Goal: Task Accomplishment & Management: Complete application form

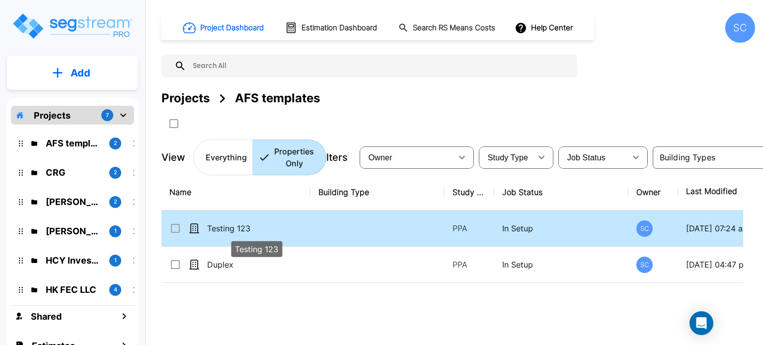
click at [246, 232] on p "Testing 123" at bounding box center [256, 229] width 99 height 12
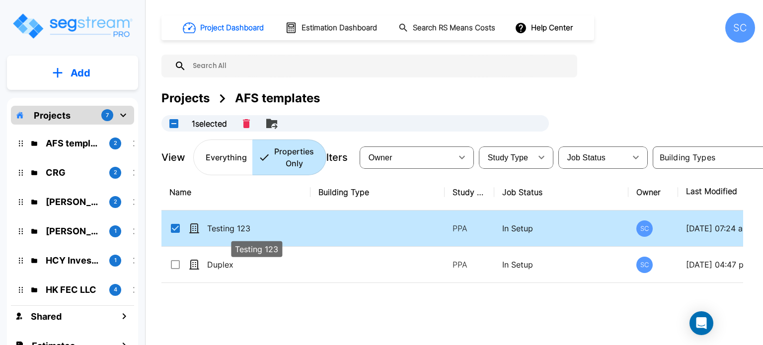
click at [246, 232] on p "Testing 123" at bounding box center [256, 229] width 99 height 12
checkbox input "false"
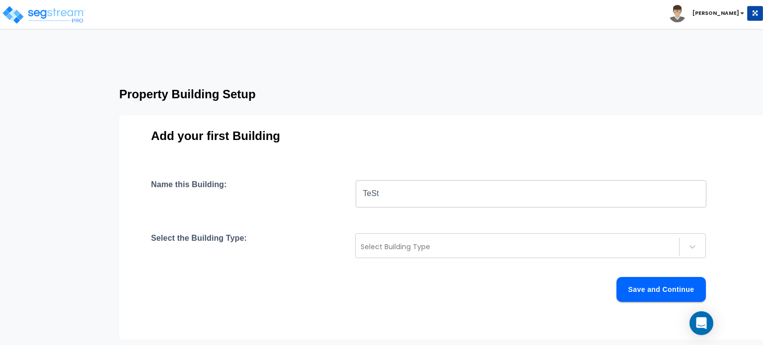
click at [464, 36] on html "Toggle navigation [PERSON_NAME]" at bounding box center [381, 205] width 763 height 410
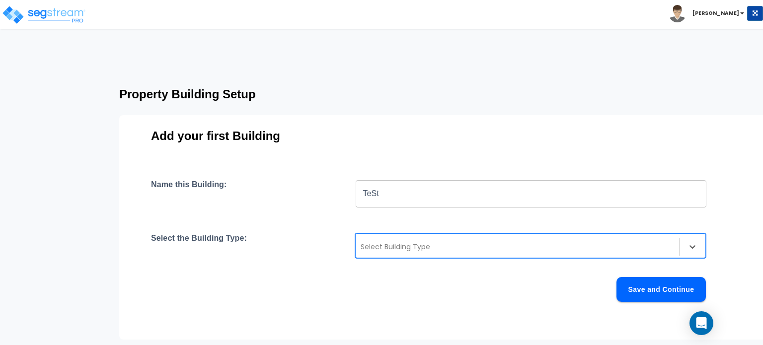
click at [423, 251] on div at bounding box center [517, 247] width 313 height 12
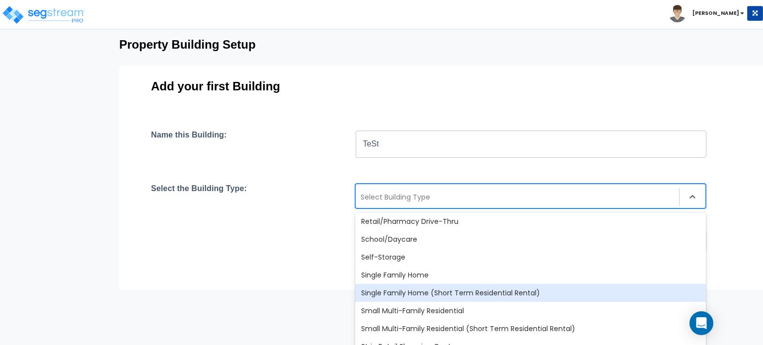
scroll to position [757, 0]
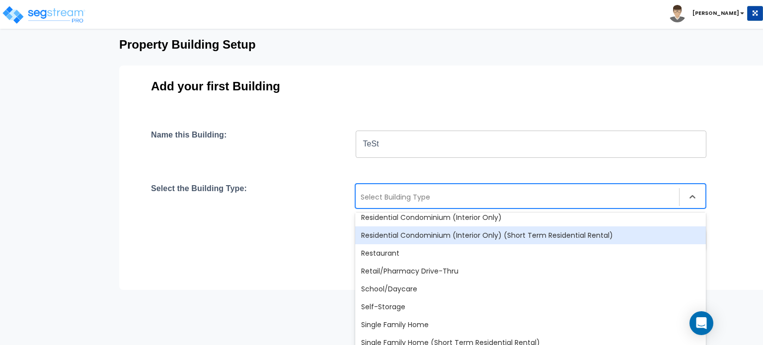
click at [450, 237] on div "Residential Condominium (Interior Only) (Short Term Residential Rental)" at bounding box center [530, 236] width 351 height 18
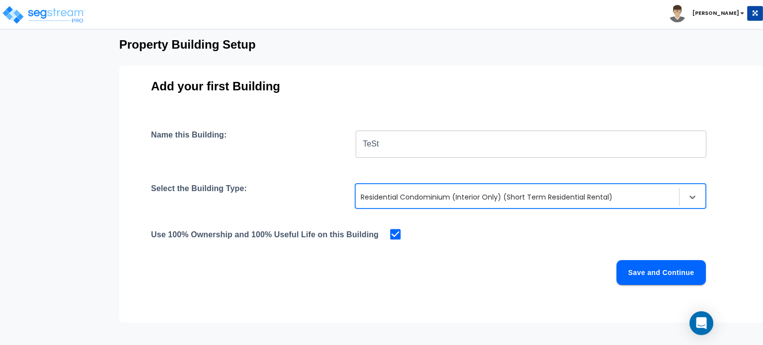
click at [450, 237] on div "Use 100% Ownership and 100% Useful Life on this Building" at bounding box center [443, 235] width 585 height 14
click at [655, 273] on button "Save and Continue" at bounding box center [661, 272] width 89 height 25
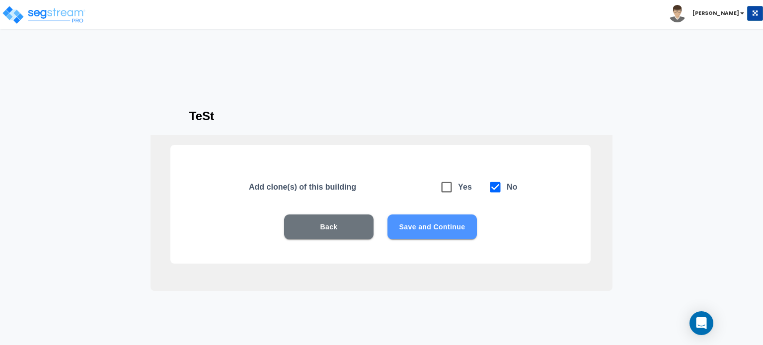
click at [454, 230] on button "Save and Continue" at bounding box center [432, 227] width 89 height 25
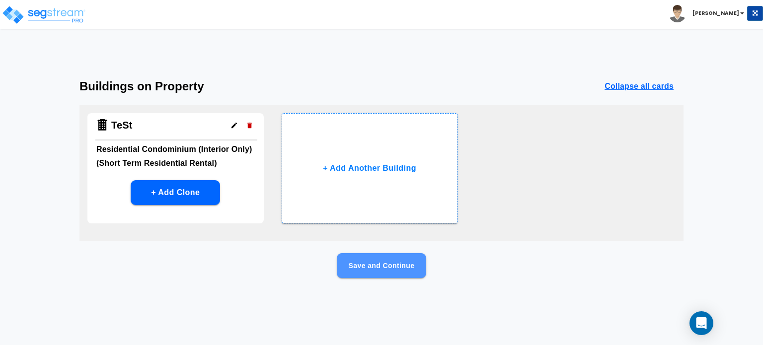
click at [370, 266] on button "Save and Continue" at bounding box center [381, 265] width 89 height 25
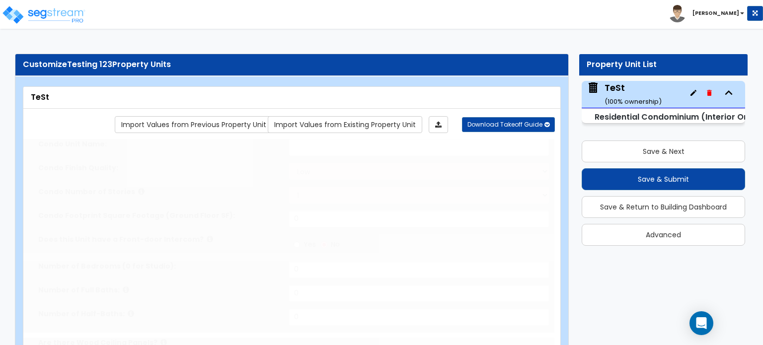
select select "1"
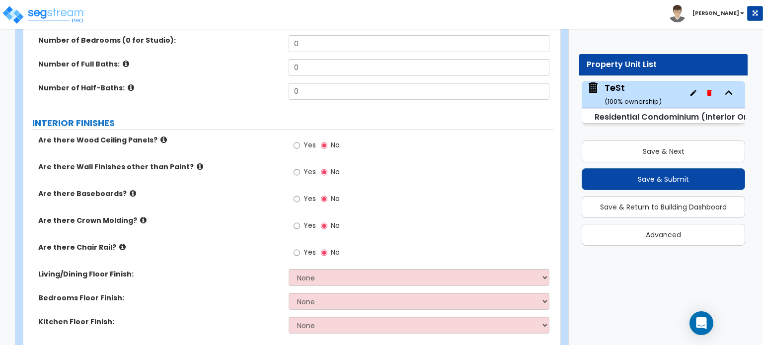
scroll to position [248, 0]
click at [296, 143] on input "Yes" at bounding box center [297, 145] width 6 height 11
radio input "true"
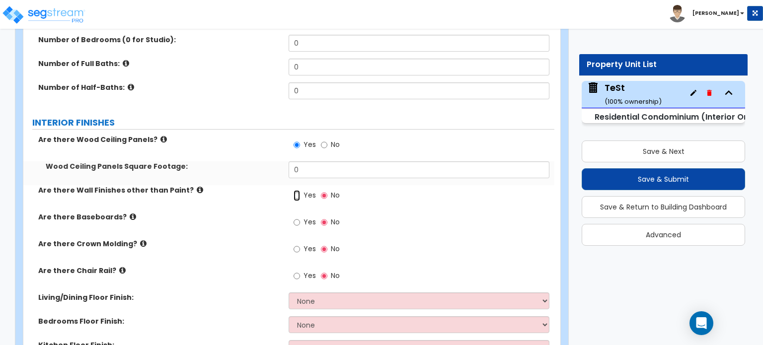
click at [297, 194] on input "Yes" at bounding box center [297, 195] width 6 height 11
radio input "true"
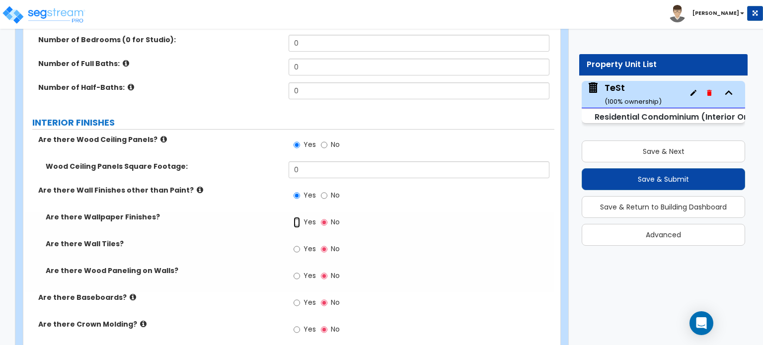
click at [296, 222] on input "Yes" at bounding box center [297, 222] width 6 height 11
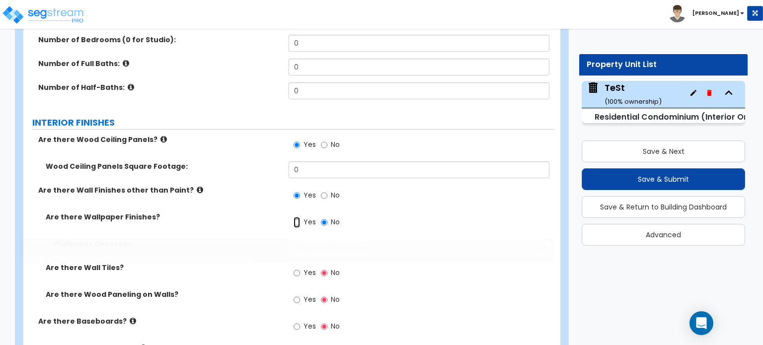
radio input "true"
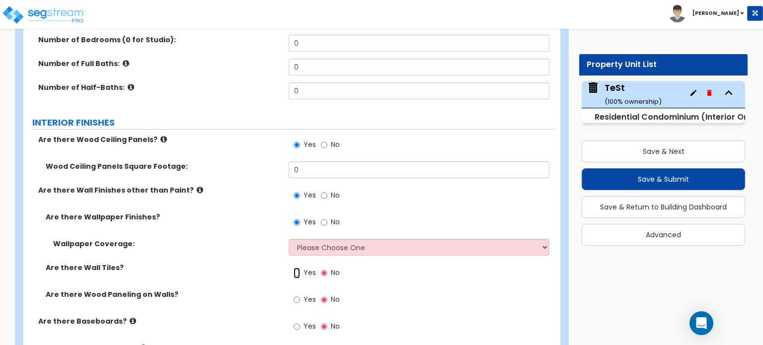
click at [295, 275] on input "Yes" at bounding box center [297, 273] width 6 height 11
radio input "true"
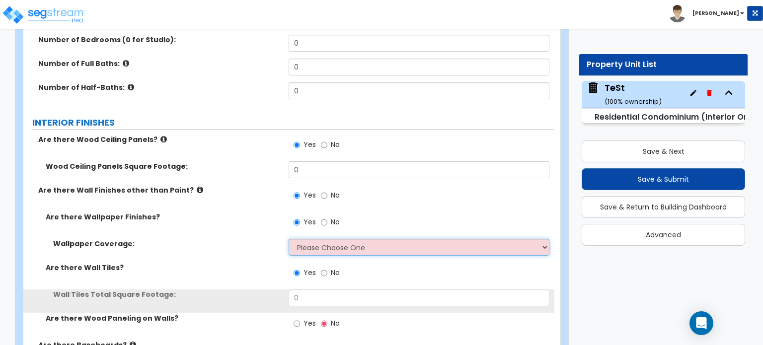
click at [303, 246] on select "Please Choose One Only a Small Portion of Walls are Covered Several Walls are C…" at bounding box center [419, 247] width 260 height 17
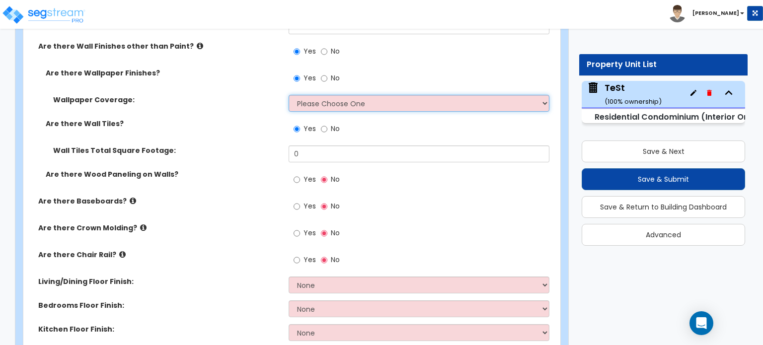
scroll to position [397, 0]
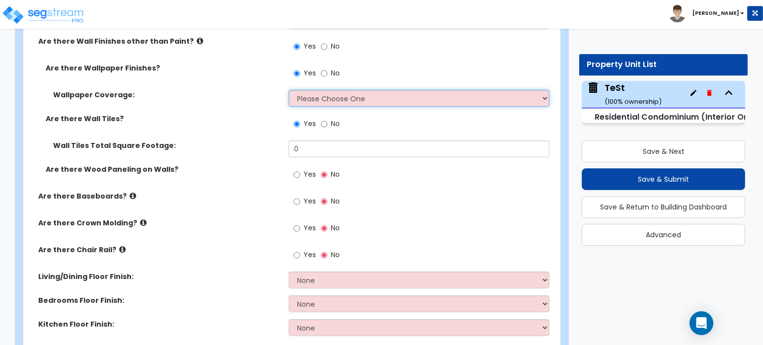
click at [461, 90] on select "Please Choose One Only a Small Portion of Walls are Covered Several Walls are C…" at bounding box center [419, 98] width 260 height 17
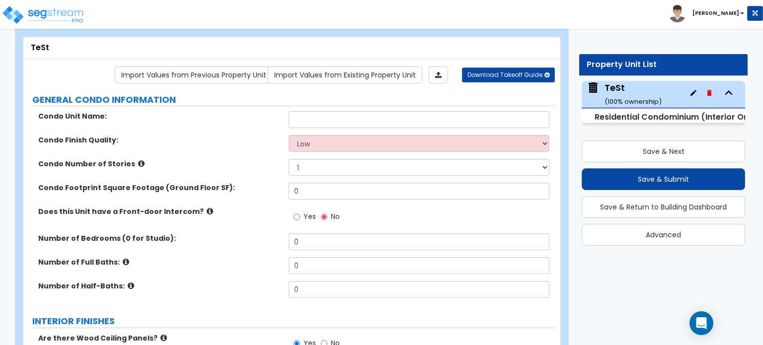
scroll to position [0, 0]
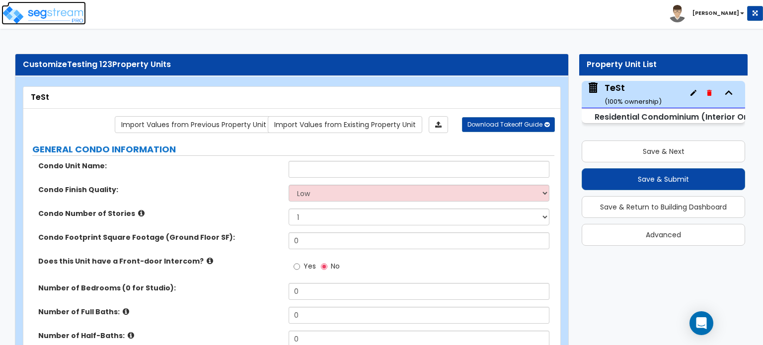
click at [50, 11] on img at bounding box center [43, 15] width 84 height 20
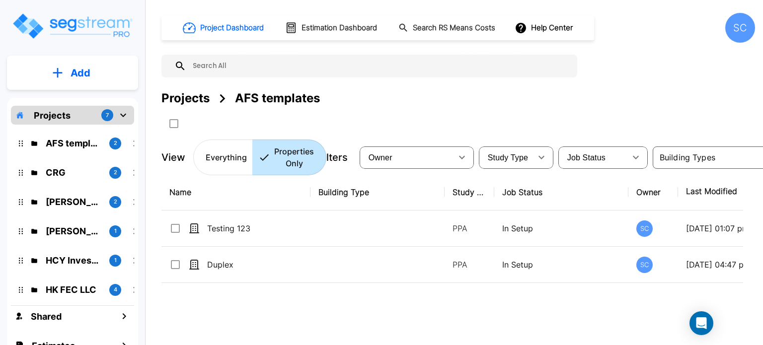
click at [76, 74] on p "Add" at bounding box center [81, 73] width 20 height 15
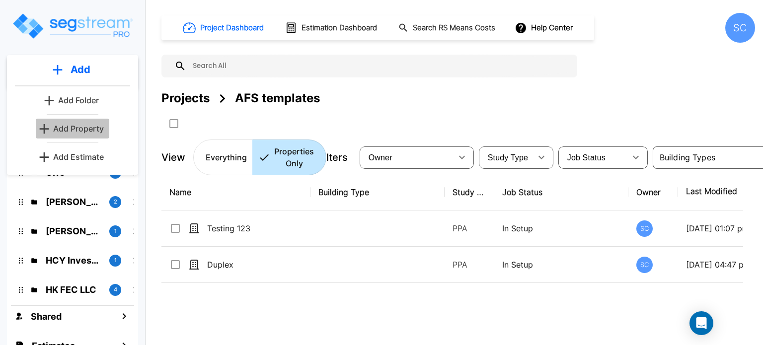
click at [78, 127] on p "Add Property" at bounding box center [78, 129] width 51 height 12
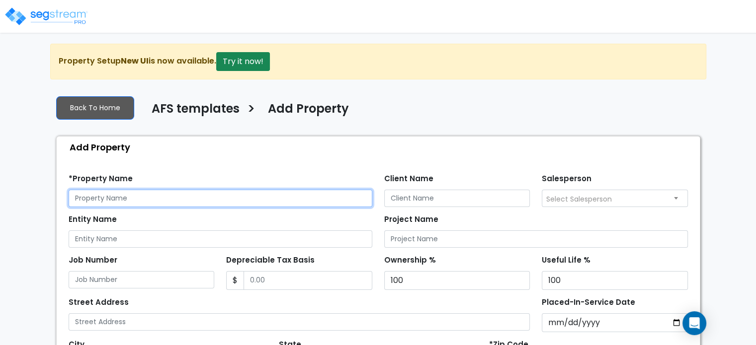
click at [223, 198] on input "text" at bounding box center [221, 198] width 304 height 17
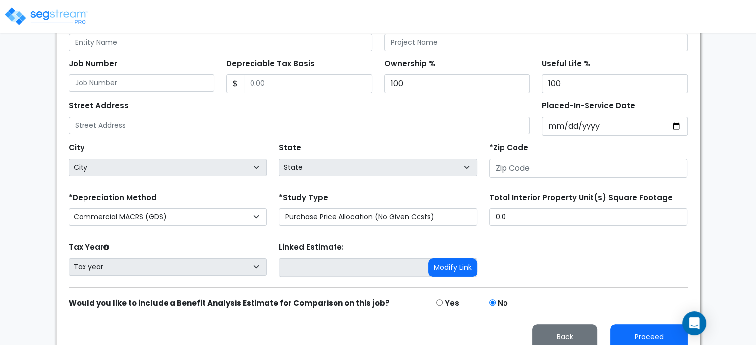
scroll to position [199, 0]
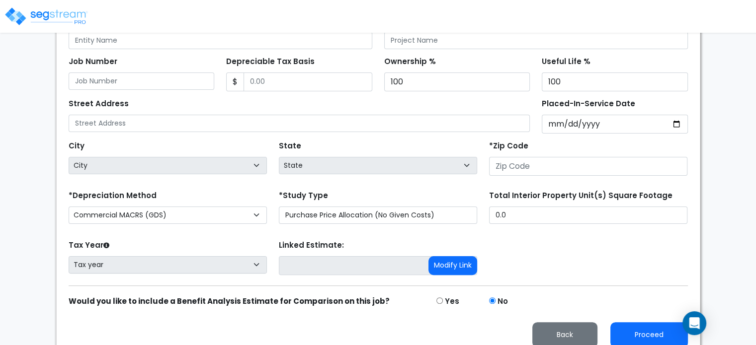
type input "Small Res"
click at [512, 175] on div "*Zip Code" at bounding box center [588, 159] width 210 height 40
click at [513, 171] on input "number" at bounding box center [588, 166] width 198 height 19
type input "65"
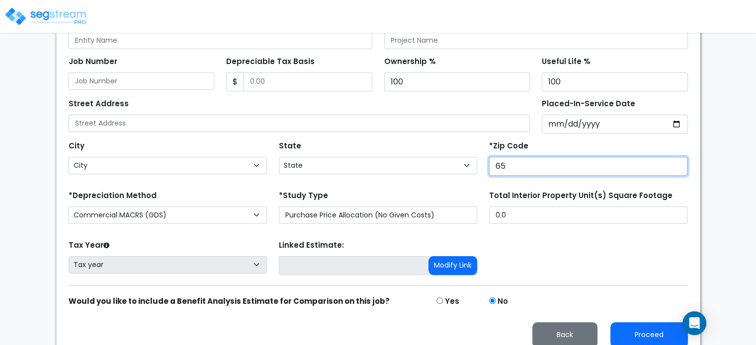
select select "MO"
type input "65804"
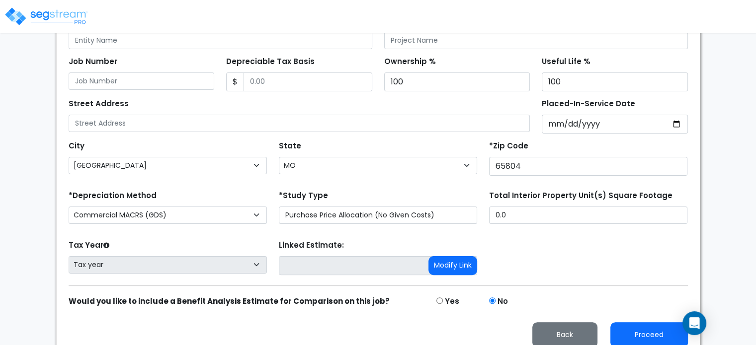
click at [535, 250] on div "Tax Year Please Enter The Placed In Service Date First. Tax year Prior Years De…" at bounding box center [378, 258] width 631 height 40
click at [654, 329] on button "Proceed" at bounding box center [649, 334] width 78 height 25
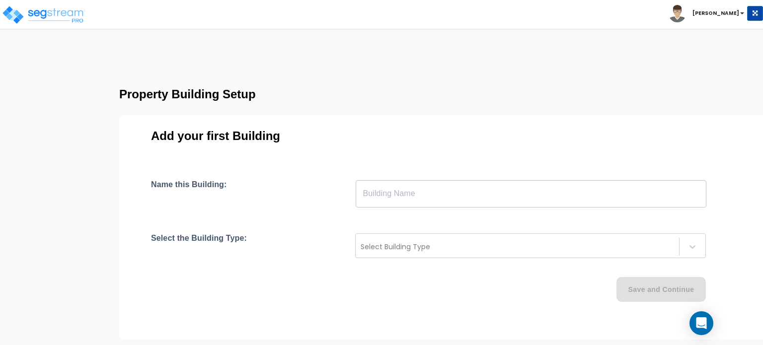
click at [438, 202] on input "text" at bounding box center [531, 194] width 351 height 28
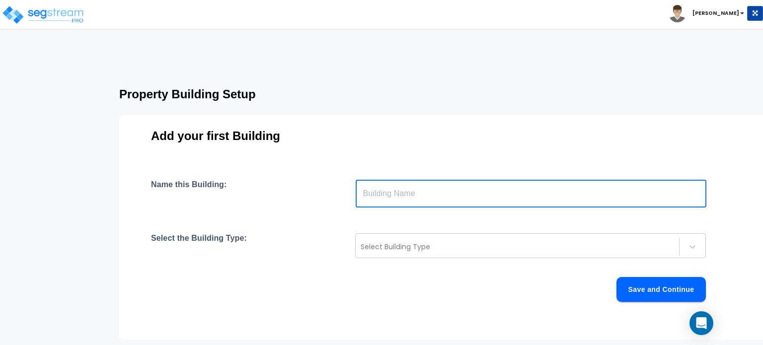
click at [430, 202] on input "text" at bounding box center [531, 194] width 351 height 28
type input "Test 123"
click at [423, 243] on div at bounding box center [517, 247] width 313 height 12
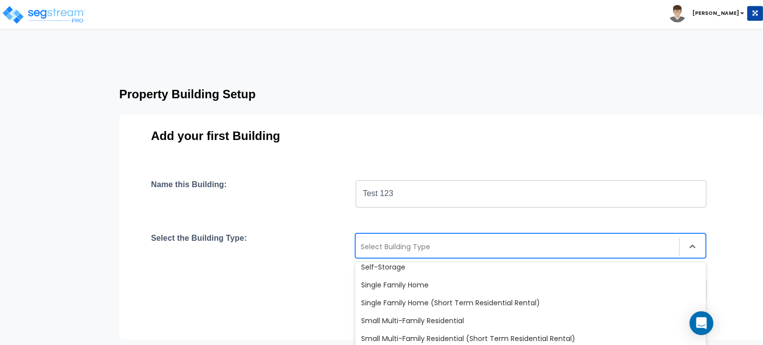
scroll to position [856, 0]
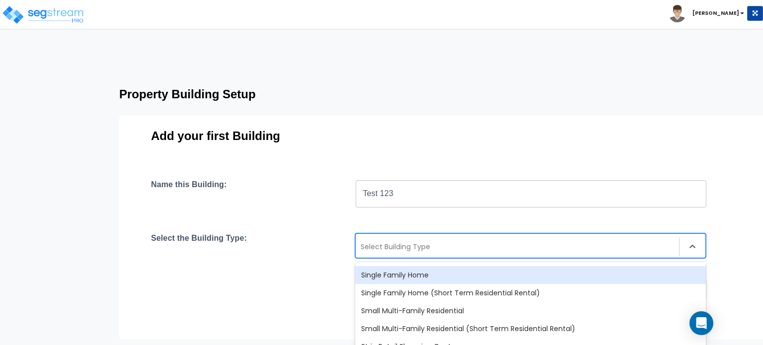
click at [463, 283] on div "Single Family Home" at bounding box center [530, 275] width 351 height 18
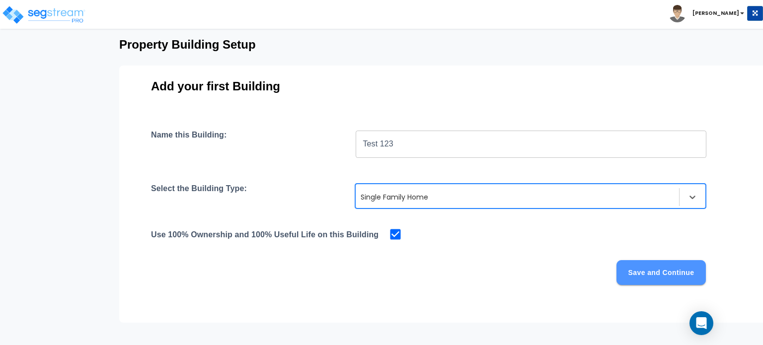
click at [658, 268] on button "Save and Continue" at bounding box center [661, 272] width 89 height 25
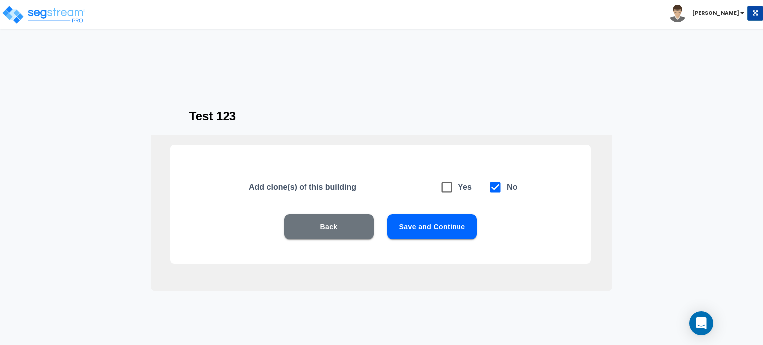
click at [428, 234] on button "Save and Continue" at bounding box center [432, 227] width 89 height 25
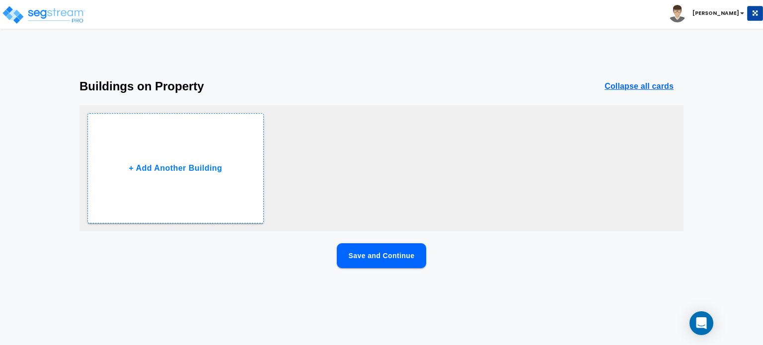
scroll to position [0, 0]
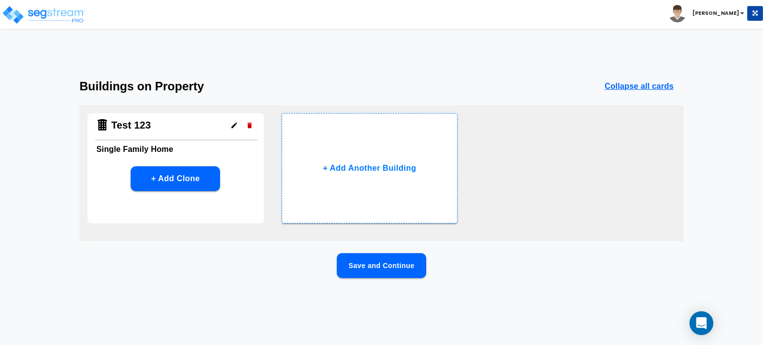
click at [383, 264] on button "Save and Continue" at bounding box center [381, 265] width 89 height 25
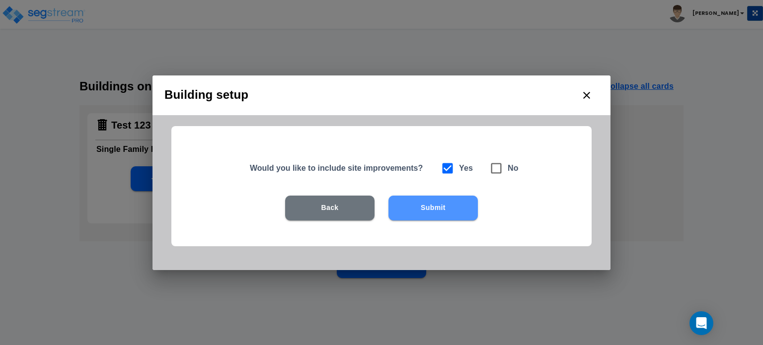
click at [428, 206] on button "Submit" at bounding box center [432, 208] width 89 height 25
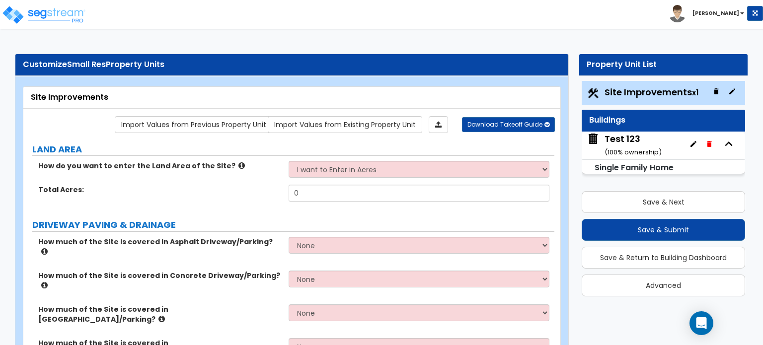
click at [640, 144] on div "Test 123 ( 100 % ownership)" at bounding box center [633, 145] width 57 height 25
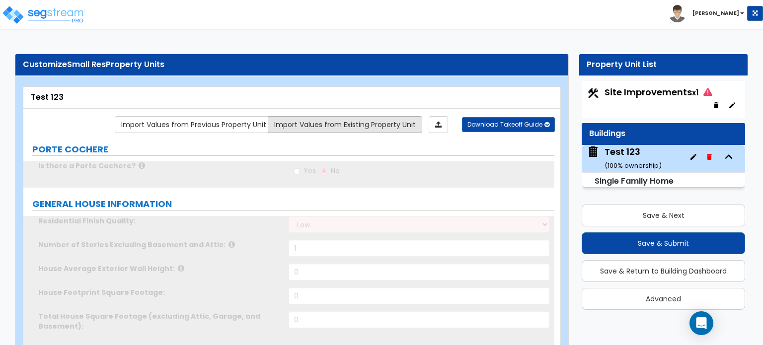
type input "1"
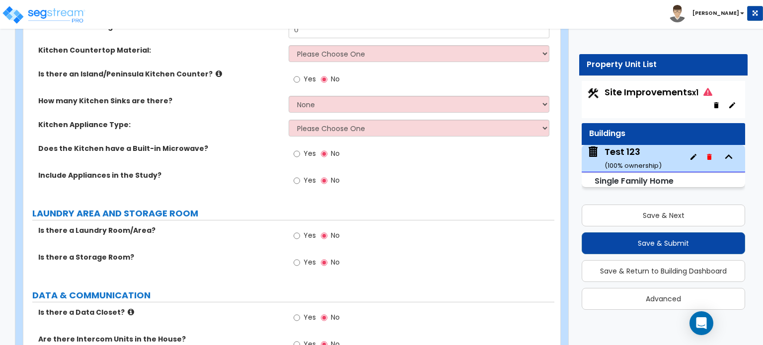
scroll to position [2136, 0]
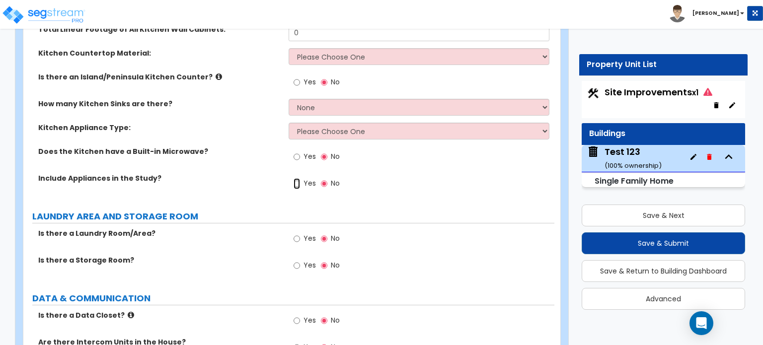
click at [298, 178] on input "Yes" at bounding box center [297, 183] width 6 height 11
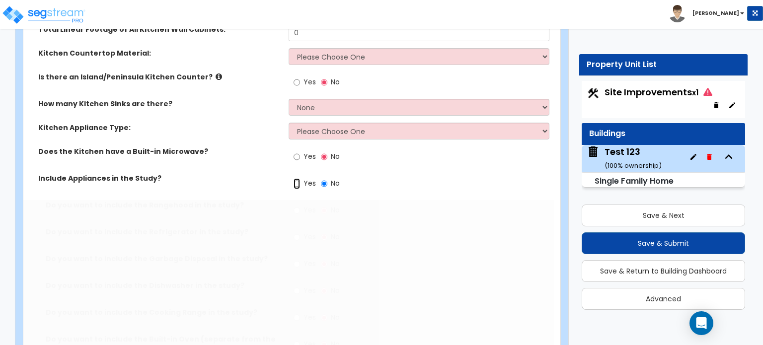
radio input "true"
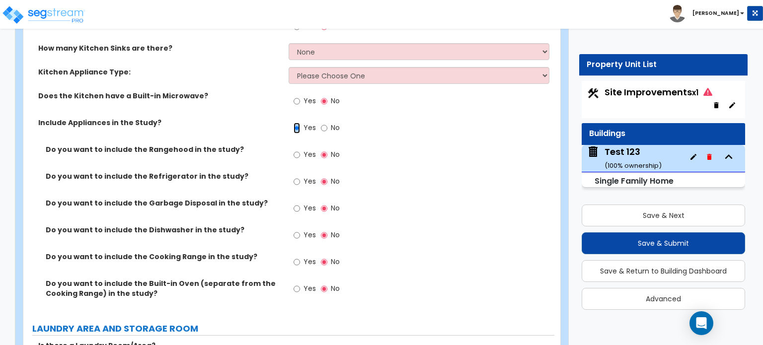
scroll to position [2186, 0]
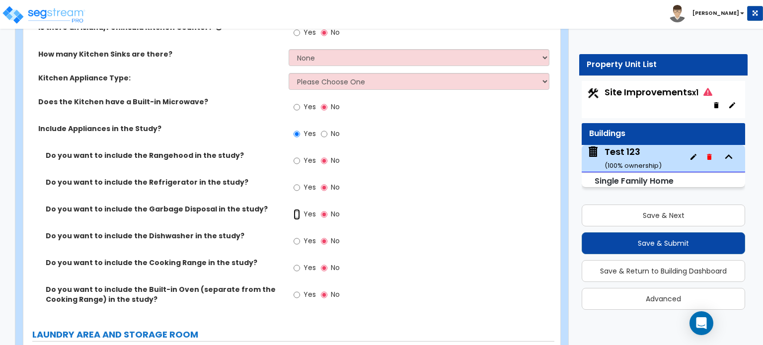
click at [299, 209] on input "Yes" at bounding box center [297, 214] width 6 height 11
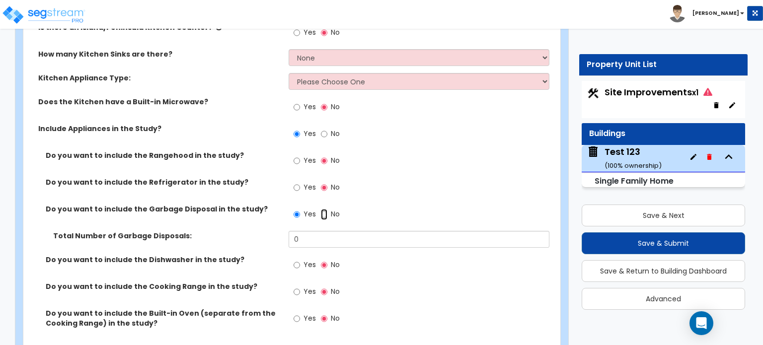
click at [324, 209] on input "No" at bounding box center [324, 214] width 6 height 11
radio input "false"
radio input "true"
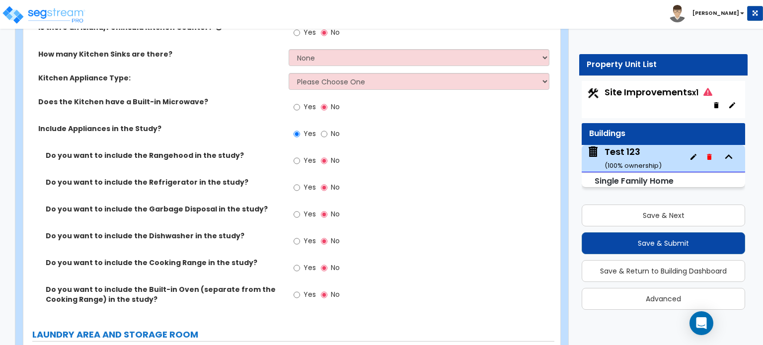
click at [626, 83] on div "Site Improvements x1" at bounding box center [663, 99] width 163 height 37
click at [623, 93] on span "Site Improvements x1" at bounding box center [659, 92] width 108 height 12
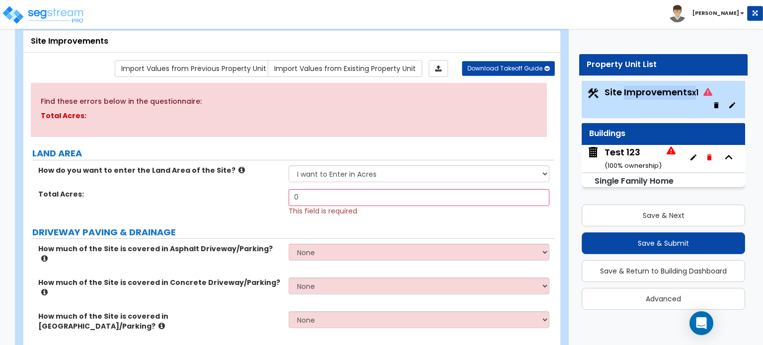
scroll to position [50, 0]
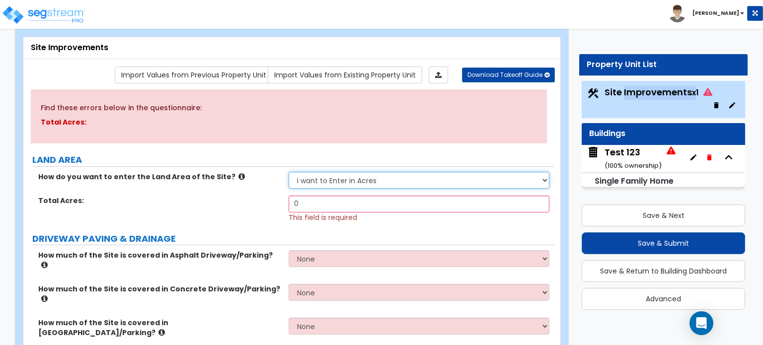
click at [461, 176] on select "I want to Enter in Acres I want to Enter in Square Feet" at bounding box center [419, 180] width 260 height 17
select select "2"
click at [289, 172] on select "I want to Enter in Acres I want to Enter in Square Feet" at bounding box center [419, 180] width 260 height 17
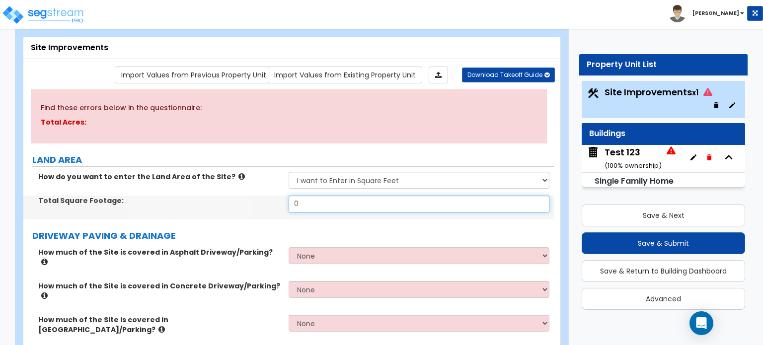
click at [323, 199] on input "0" at bounding box center [419, 204] width 260 height 17
click at [322, 205] on input "0" at bounding box center [419, 204] width 260 height 17
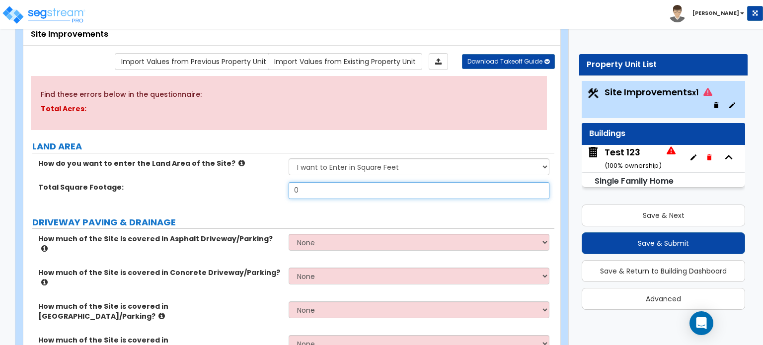
scroll to position [0, 0]
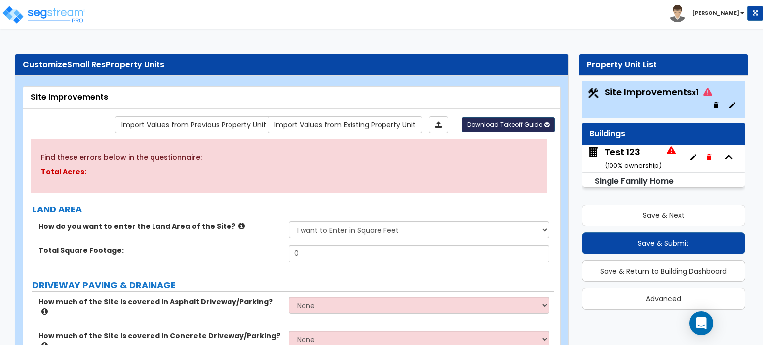
click at [511, 123] on span "Download Takeoff Guide" at bounding box center [504, 124] width 75 height 8
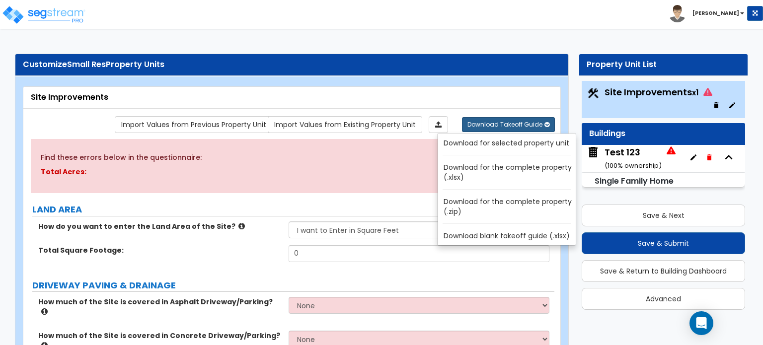
click at [469, 168] on link "Download for the complete property (.xlsx)" at bounding box center [509, 172] width 134 height 24
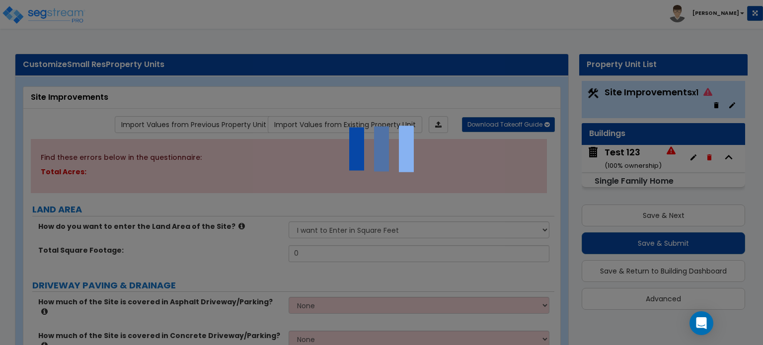
click at [469, 168] on div at bounding box center [381, 172] width 763 height 345
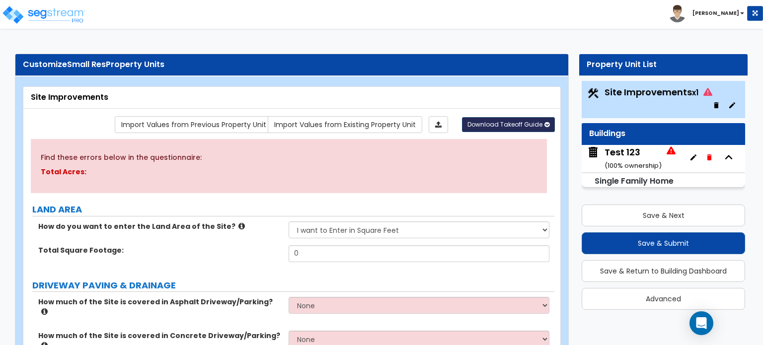
click at [481, 123] on span "Download Takeoff Guide" at bounding box center [504, 124] width 75 height 8
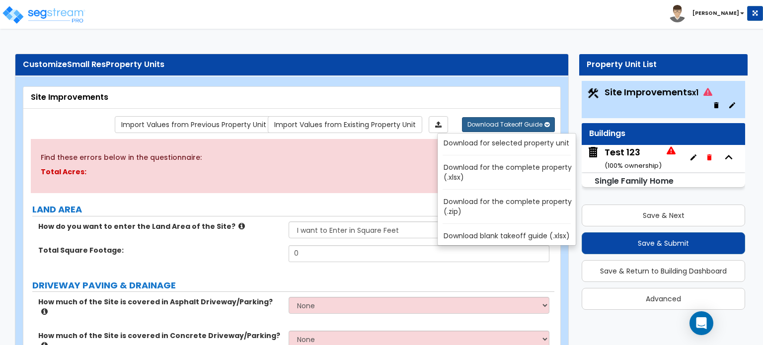
click at [519, 237] on link "Download blank takeoff guide (.xlsx)" at bounding box center [509, 236] width 134 height 14
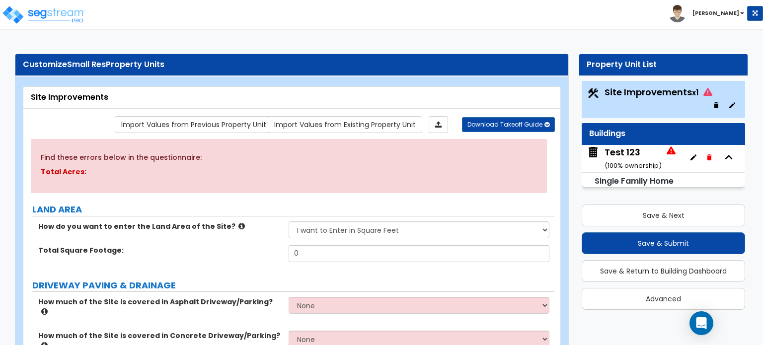
click at [642, 10] on div "Toggle navigation Stephen" at bounding box center [381, 14] width 763 height 29
click at [513, 125] on span "Download Takeoff Guide" at bounding box center [504, 124] width 75 height 8
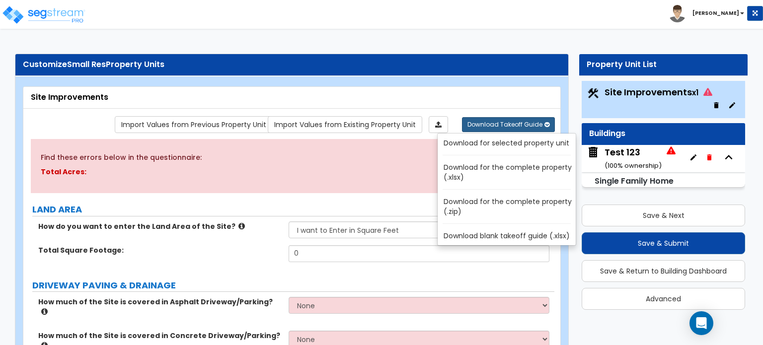
click at [501, 235] on link "Download blank takeoff guide (.xlsx)" at bounding box center [509, 236] width 134 height 14
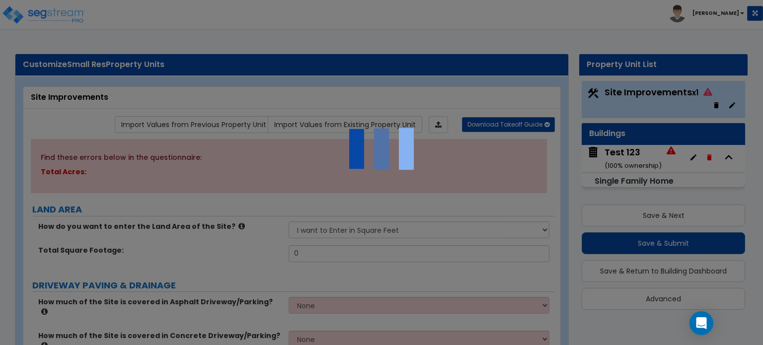
click at [501, 235] on div at bounding box center [381, 172] width 763 height 345
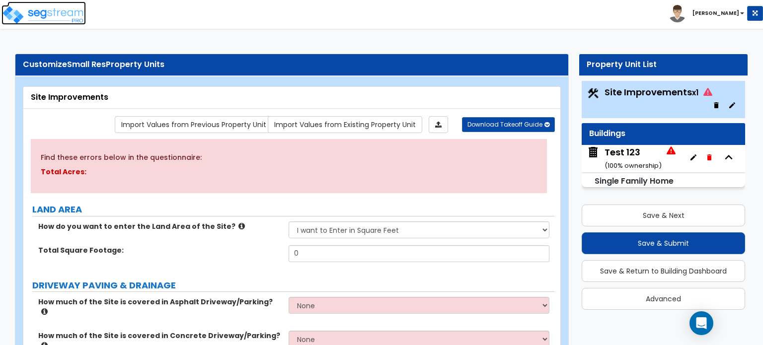
click at [63, 11] on img at bounding box center [43, 15] width 84 height 20
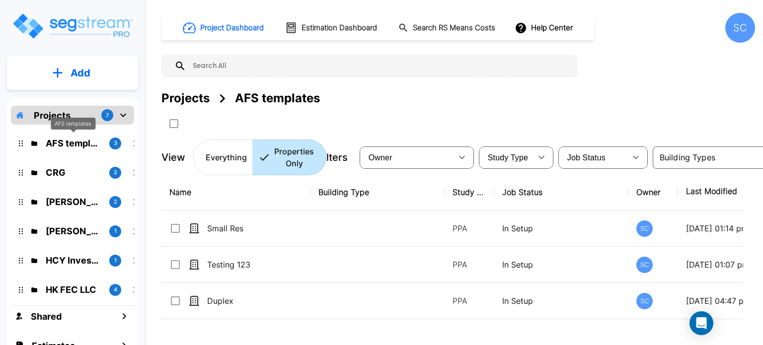
click at [88, 142] on p "AFS templates" at bounding box center [74, 143] width 56 height 13
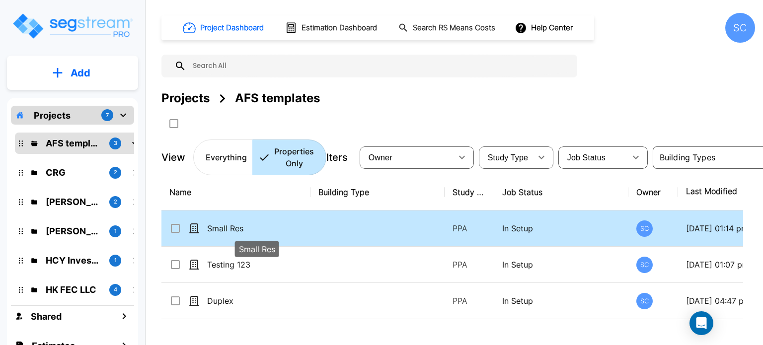
click at [229, 226] on p "Small Res" at bounding box center [256, 229] width 99 height 12
checkbox input "true"
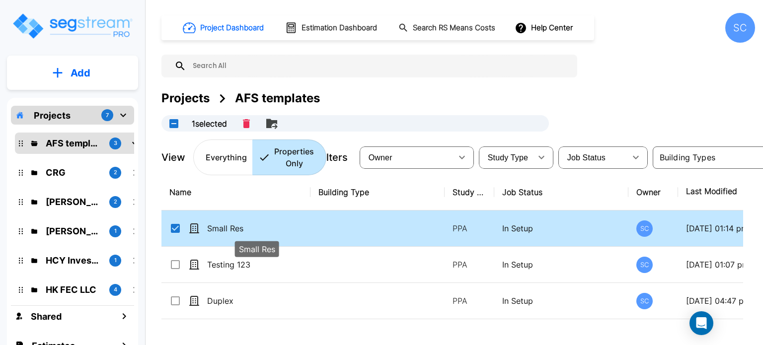
click at [229, 226] on p "Small Res" at bounding box center [256, 229] width 99 height 12
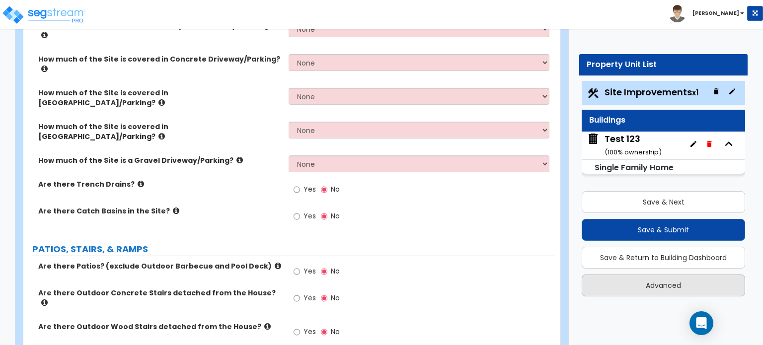
scroll to position [199, 0]
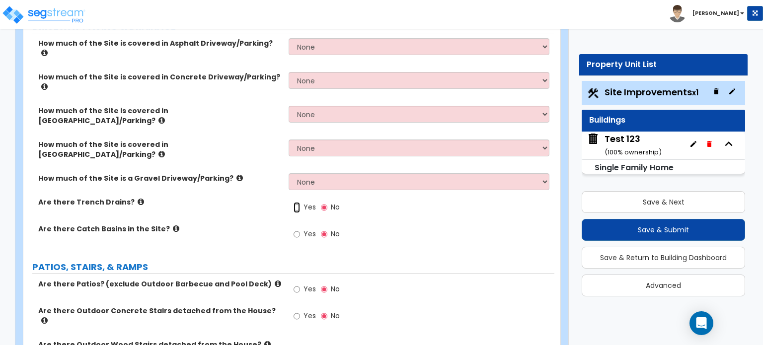
click at [298, 202] on input "Yes" at bounding box center [297, 207] width 6 height 11
radio input "true"
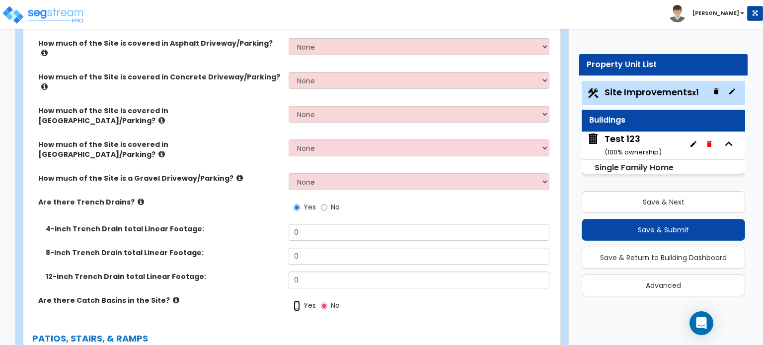
click at [297, 301] on input "Yes" at bounding box center [297, 306] width 6 height 11
click at [321, 301] on input "No" at bounding box center [324, 306] width 6 height 11
radio input "false"
radio input "true"
click at [294, 301] on input "Yes" at bounding box center [297, 306] width 6 height 11
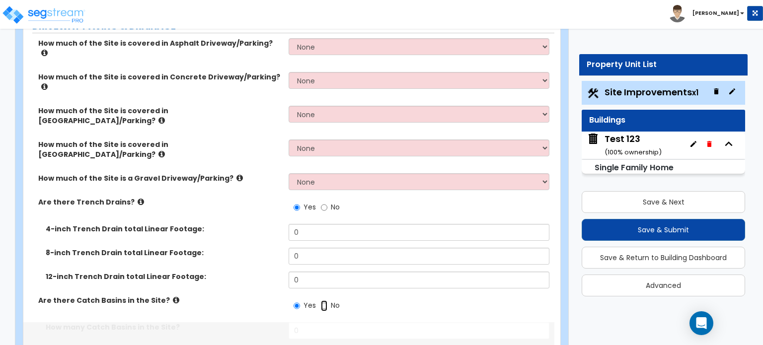
click at [321, 301] on input "No" at bounding box center [324, 306] width 6 height 11
radio input "false"
radio input "true"
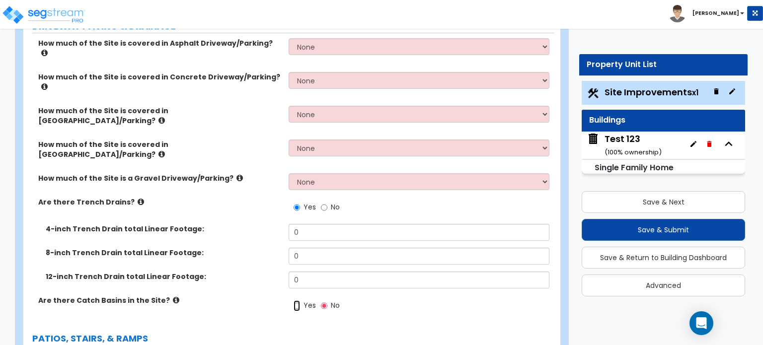
click at [294, 301] on input "Yes" at bounding box center [297, 306] width 6 height 11
click at [321, 301] on input "No" at bounding box center [324, 306] width 6 height 11
radio input "false"
radio input "true"
click at [294, 301] on input "Yes" at bounding box center [297, 306] width 6 height 11
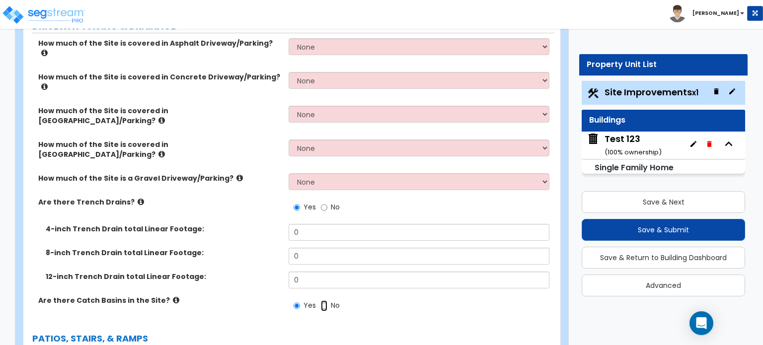
click at [321, 301] on input "No" at bounding box center [324, 306] width 6 height 11
radio input "false"
radio input "true"
click at [294, 301] on input "Yes" at bounding box center [297, 306] width 6 height 11
radio input "true"
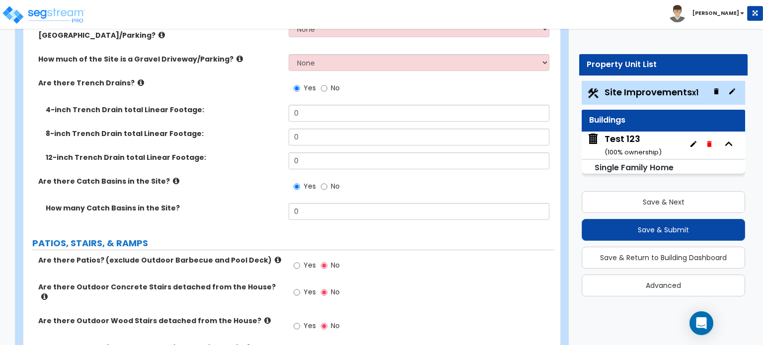
scroll to position [338, 0]
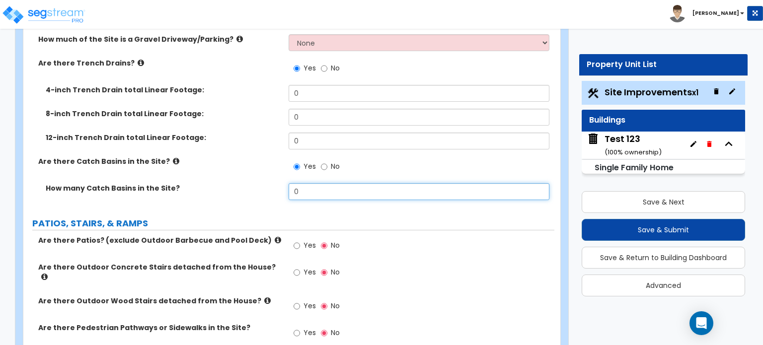
click at [331, 183] on input "0" at bounding box center [419, 191] width 260 height 17
type input "3"
click at [331, 183] on input "3" at bounding box center [419, 191] width 260 height 17
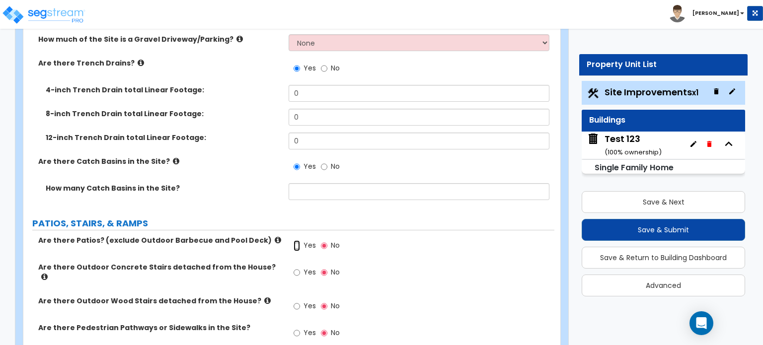
click at [296, 240] on input "Yes" at bounding box center [297, 245] width 6 height 11
radio input "true"
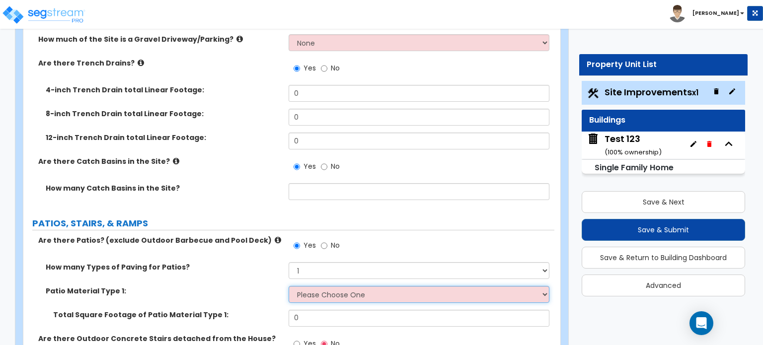
click at [352, 286] on select "Please Choose One Bare Concrete Stamped Concrete Brick Pavers Stone Pavers Tile…" at bounding box center [419, 294] width 260 height 17
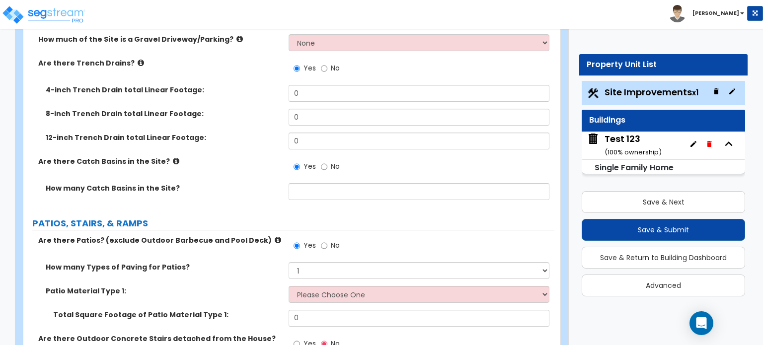
click at [273, 286] on label "Patio Material Type 1:" at bounding box center [163, 291] width 235 height 10
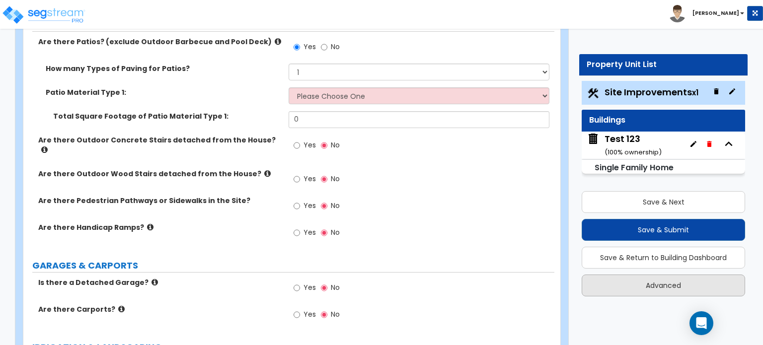
scroll to position [556, 0]
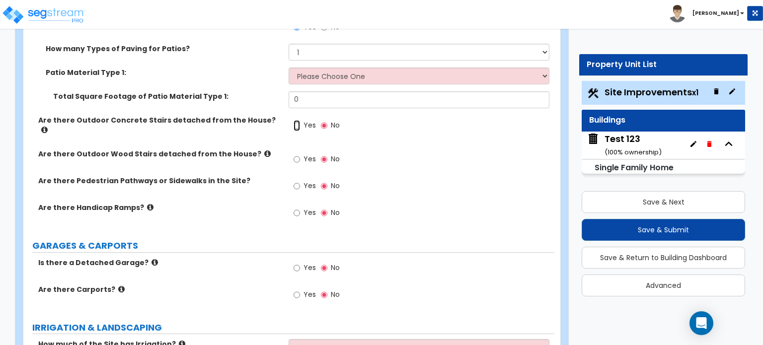
click at [297, 120] on input "Yes" at bounding box center [297, 125] width 6 height 11
radio input "true"
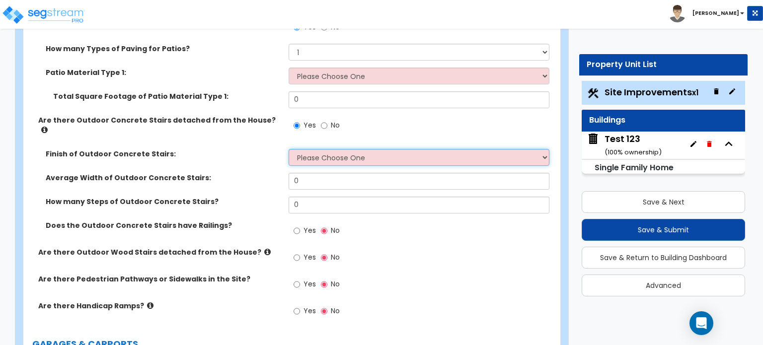
click at [383, 149] on select "Please Choose One Bare Concrete Exposed Aggregate Brick Paved Stone Paved" at bounding box center [419, 157] width 260 height 17
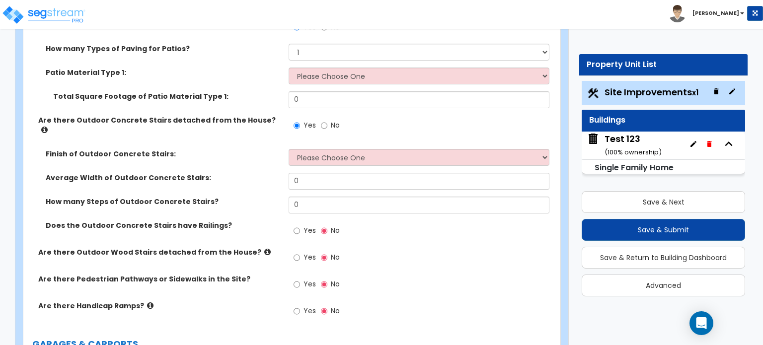
click at [396, 274] on div "Yes No" at bounding box center [421, 287] width 265 height 27
click at [296, 226] on input "Yes" at bounding box center [297, 231] width 6 height 11
radio input "true"
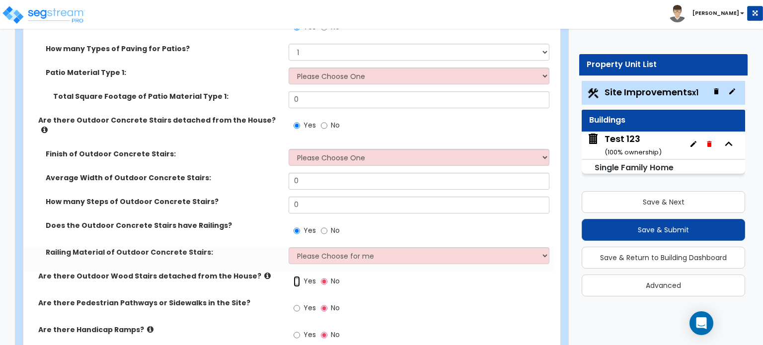
click at [299, 276] on input "Yes" at bounding box center [297, 281] width 6 height 11
radio input "true"
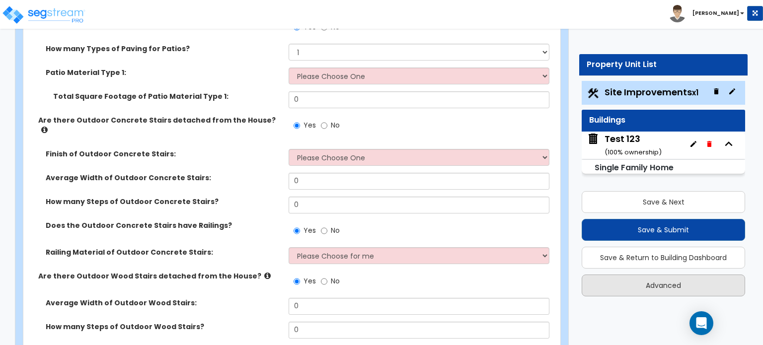
radio input "false"
radio input "true"
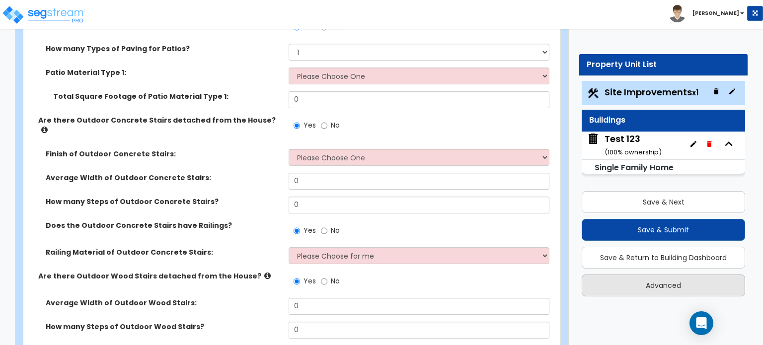
radio input "false"
radio input "true"
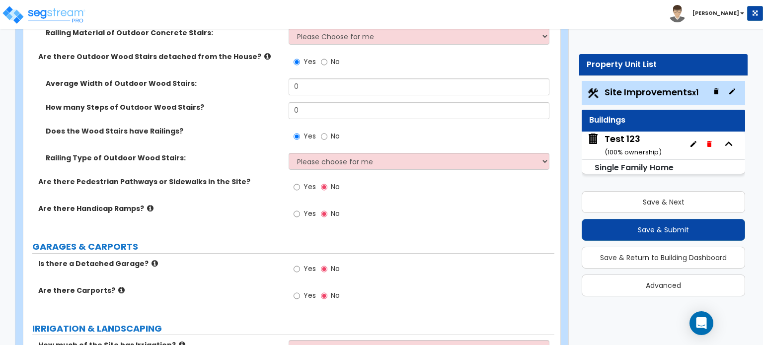
scroll to position [795, 0]
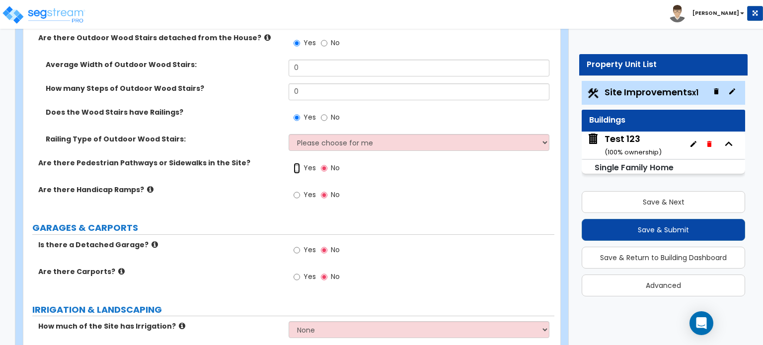
click at [297, 163] on input "Yes" at bounding box center [297, 168] width 6 height 11
radio input "true"
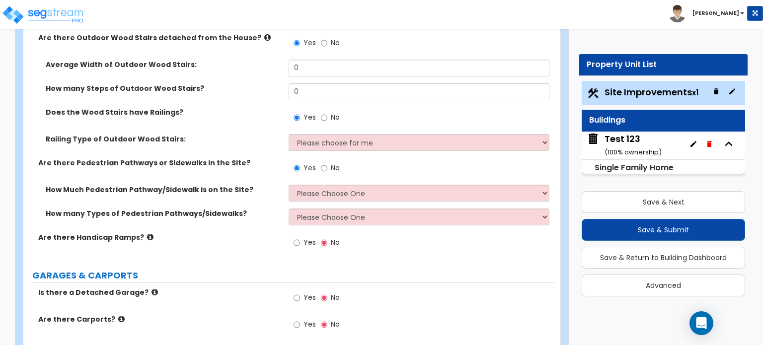
click at [292, 233] on div "Yes No" at bounding box center [317, 244] width 56 height 23
click at [296, 237] on input "Yes" at bounding box center [297, 242] width 6 height 11
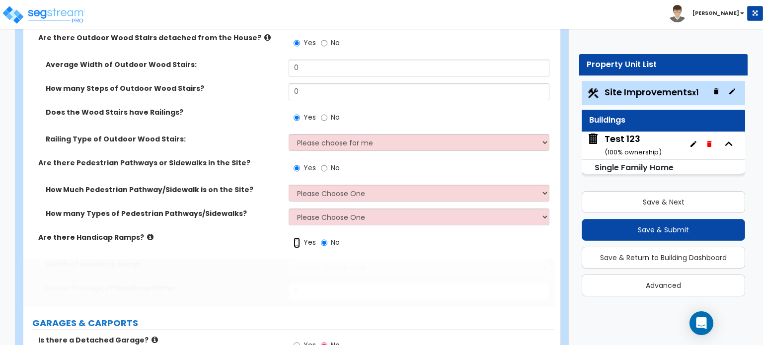
radio input "true"
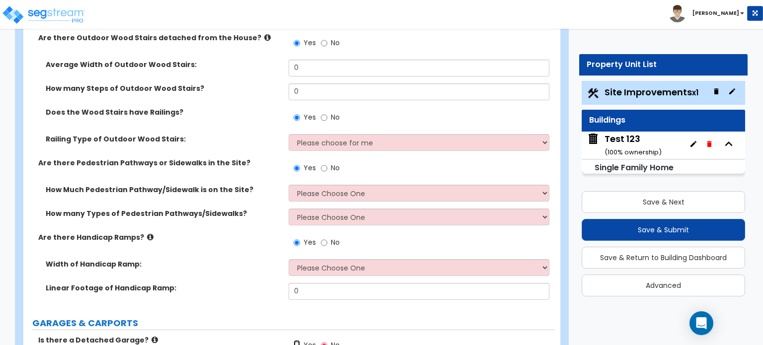
click at [297, 340] on input "Yes" at bounding box center [297, 345] width 6 height 11
radio input "true"
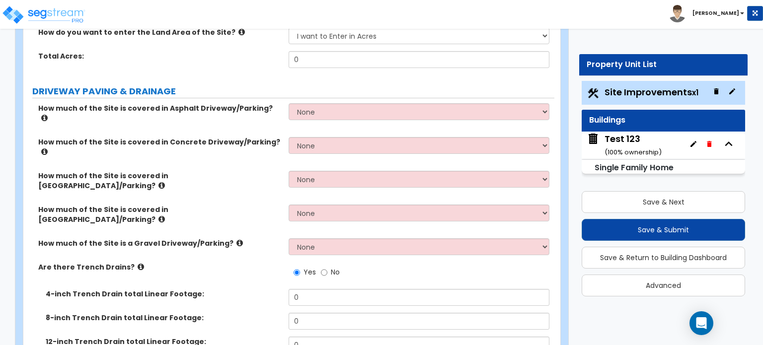
scroll to position [0, 0]
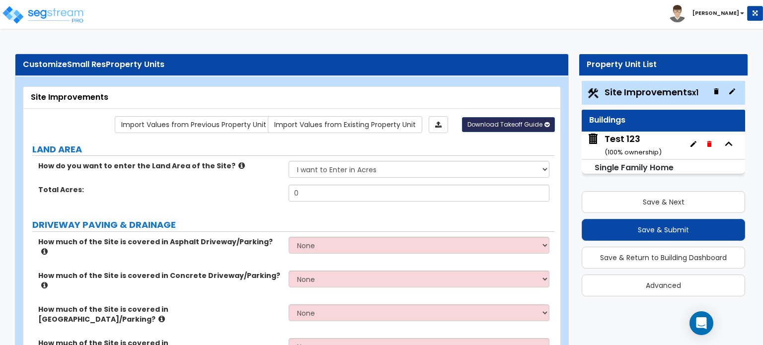
click at [502, 121] on span "Download Takeoff Guide" at bounding box center [504, 124] width 75 height 8
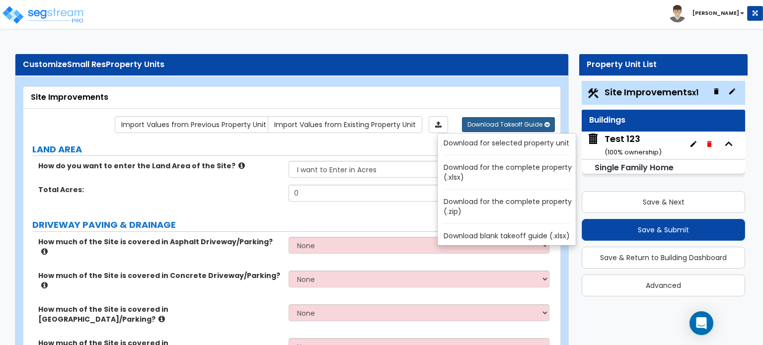
click at [505, 204] on link "Download for the complete property (.zip)" at bounding box center [509, 207] width 134 height 24
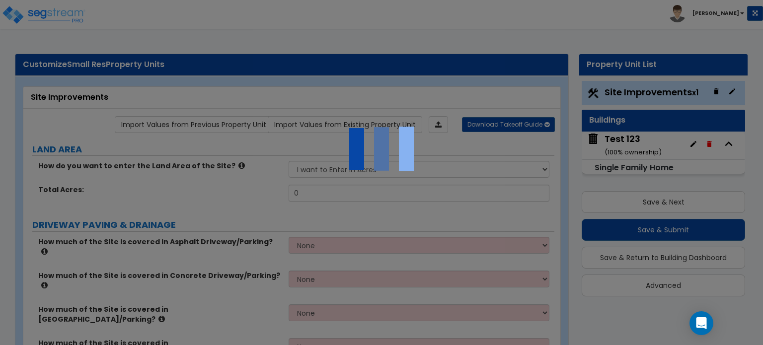
click at [505, 204] on div at bounding box center [381, 172] width 763 height 345
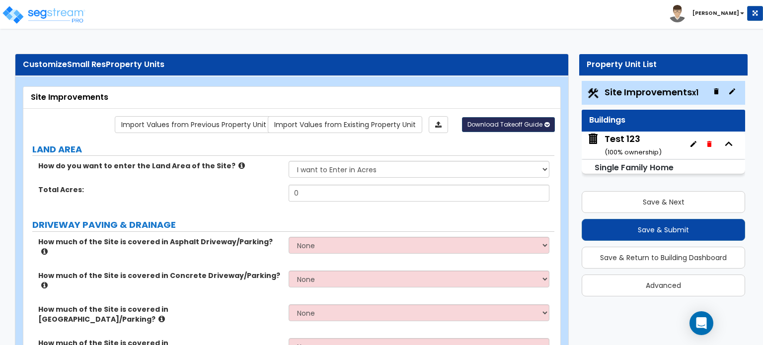
click at [539, 125] on span "Download Takeoff Guide" at bounding box center [504, 124] width 75 height 8
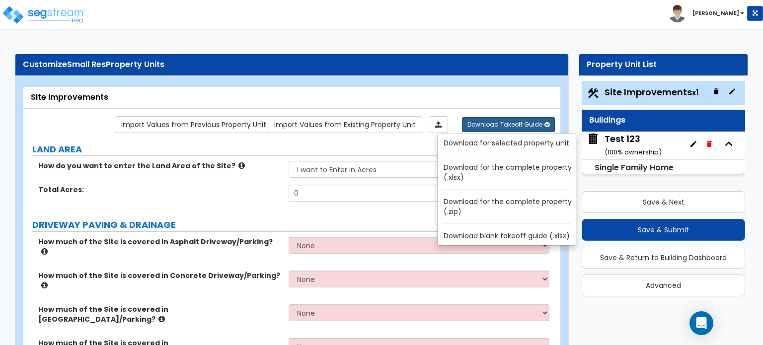
click at [533, 169] on link "Download for the complete property (.xlsx)" at bounding box center [509, 172] width 134 height 24
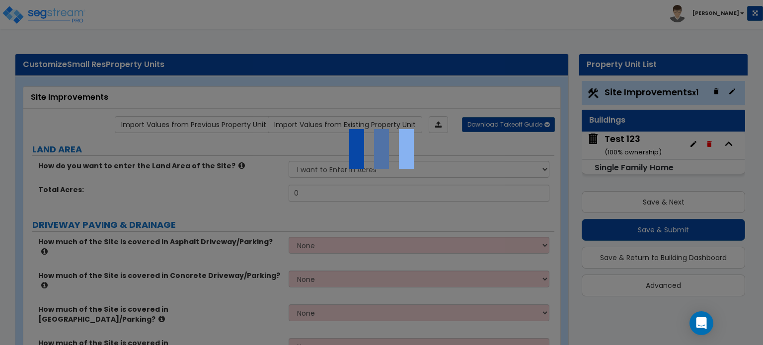
click at [533, 169] on div at bounding box center [381, 172] width 763 height 345
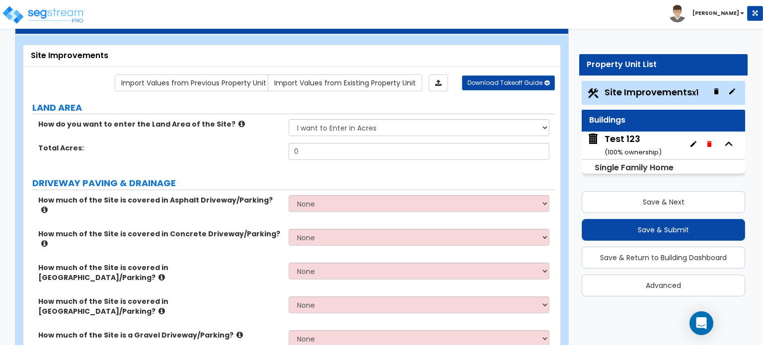
scroll to position [99, 0]
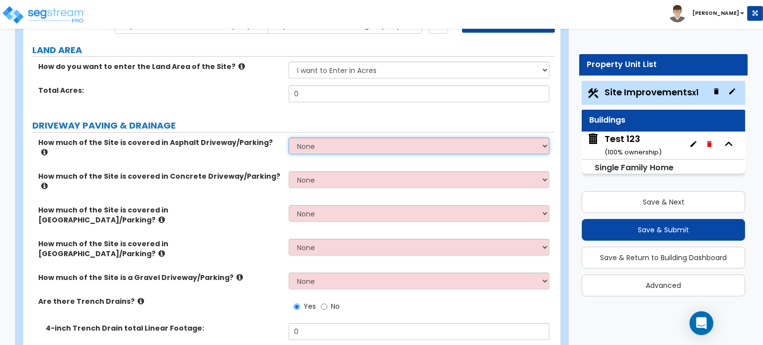
click at [338, 150] on select "None I want to Enter an Approximate Percentage I want to Enter the Square Foota…" at bounding box center [419, 146] width 260 height 17
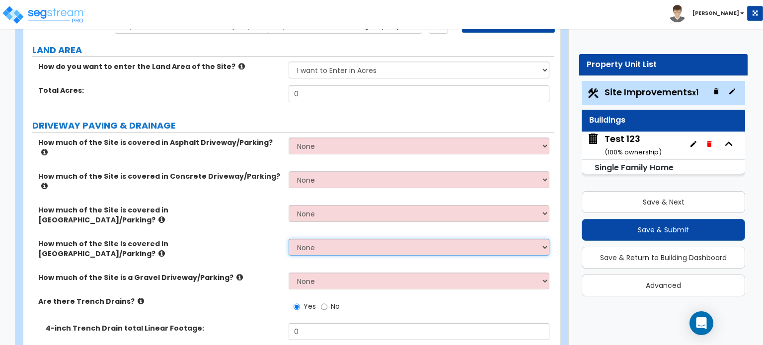
click at [318, 239] on select "None I want to Enter an Approximate Percentage I want to Enter the Square Foota…" at bounding box center [419, 247] width 260 height 17
select select "2"
click at [289, 239] on select "None I want to Enter an Approximate Percentage I want to Enter the Square Foota…" at bounding box center [419, 247] width 260 height 17
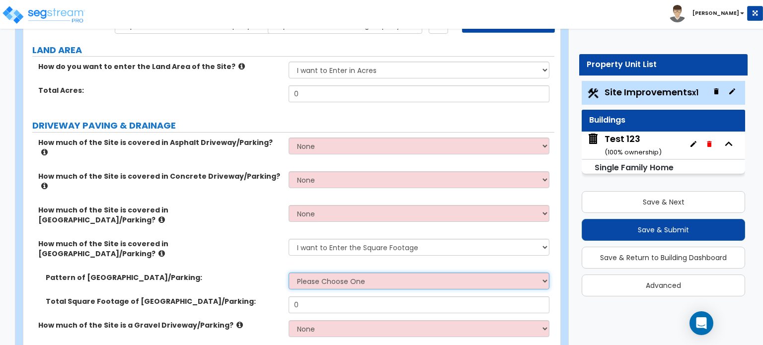
click at [334, 273] on select "Please Choose One Irregular Rectangular" at bounding box center [419, 281] width 260 height 17
click at [289, 273] on select "Please Choose One Irregular Rectangular" at bounding box center [419, 281] width 260 height 17
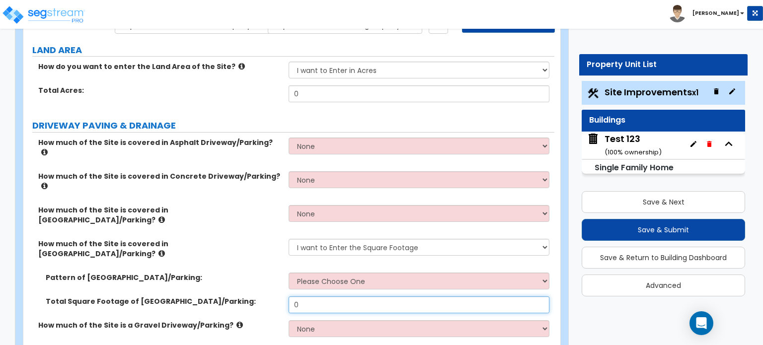
click at [326, 297] on input "0" at bounding box center [419, 305] width 260 height 17
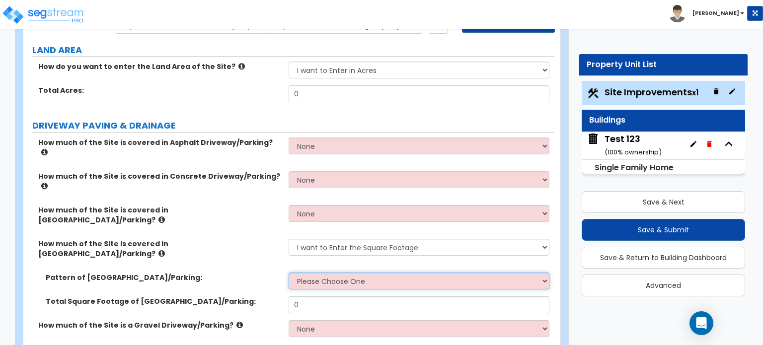
click at [345, 273] on select "Please Choose One Irregular Rectangular" at bounding box center [419, 281] width 260 height 17
select select "2"
click at [289, 273] on select "Please Choose One Irregular Rectangular" at bounding box center [419, 281] width 260 height 17
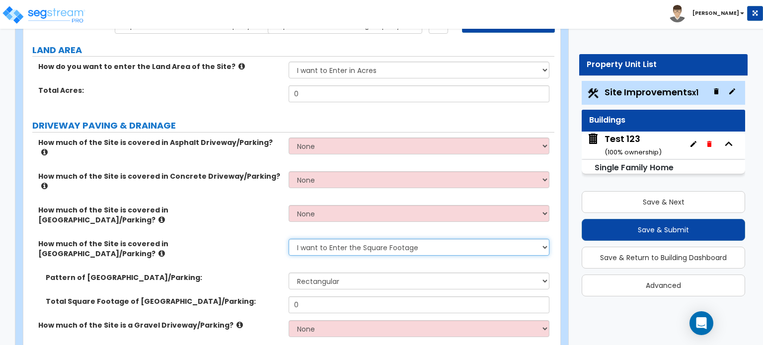
click at [362, 239] on select "None I want to Enter an Approximate Percentage I want to Enter the Square Foota…" at bounding box center [419, 247] width 260 height 17
select select "0"
click at [289, 239] on select "None I want to Enter an Approximate Percentage I want to Enter the Square Foota…" at bounding box center [419, 247] width 260 height 17
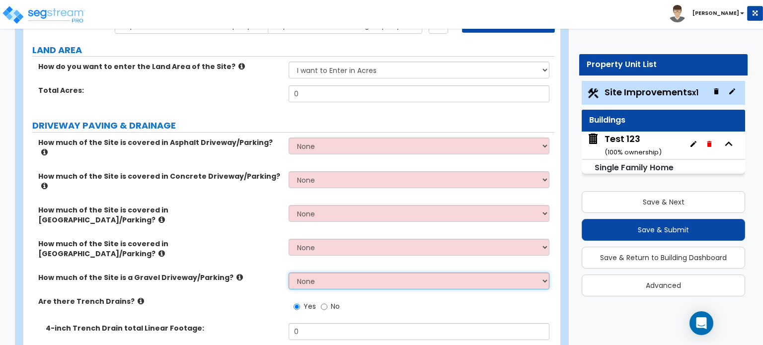
click at [345, 273] on select "None I want to Enter an Approximate Percentage I want to Enter the Square Foota…" at bounding box center [419, 281] width 260 height 17
click at [289, 273] on select "None I want to Enter an Approximate Percentage I want to Enter the Square Foota…" at bounding box center [419, 281] width 260 height 17
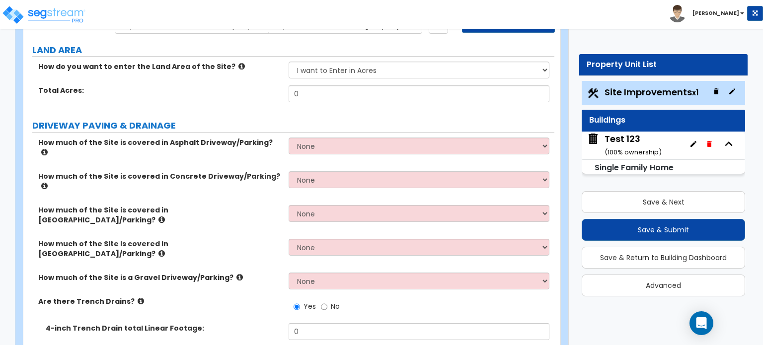
click at [233, 273] on div "How much of the Site is a Gravel Driveway/Parking? None I want to Enter an Appr…" at bounding box center [288, 285] width 531 height 24
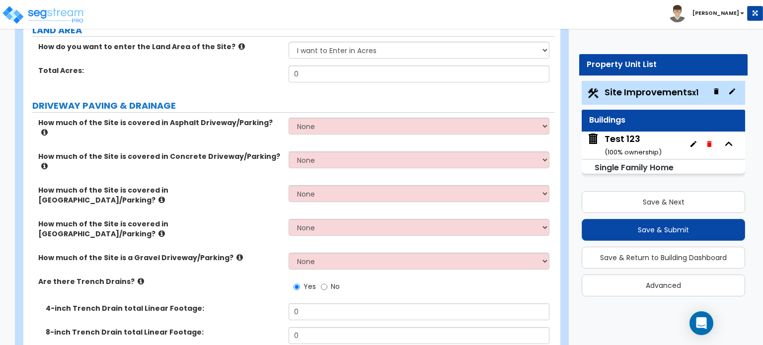
scroll to position [0, 0]
